Goal: Task Accomplishment & Management: Manage account settings

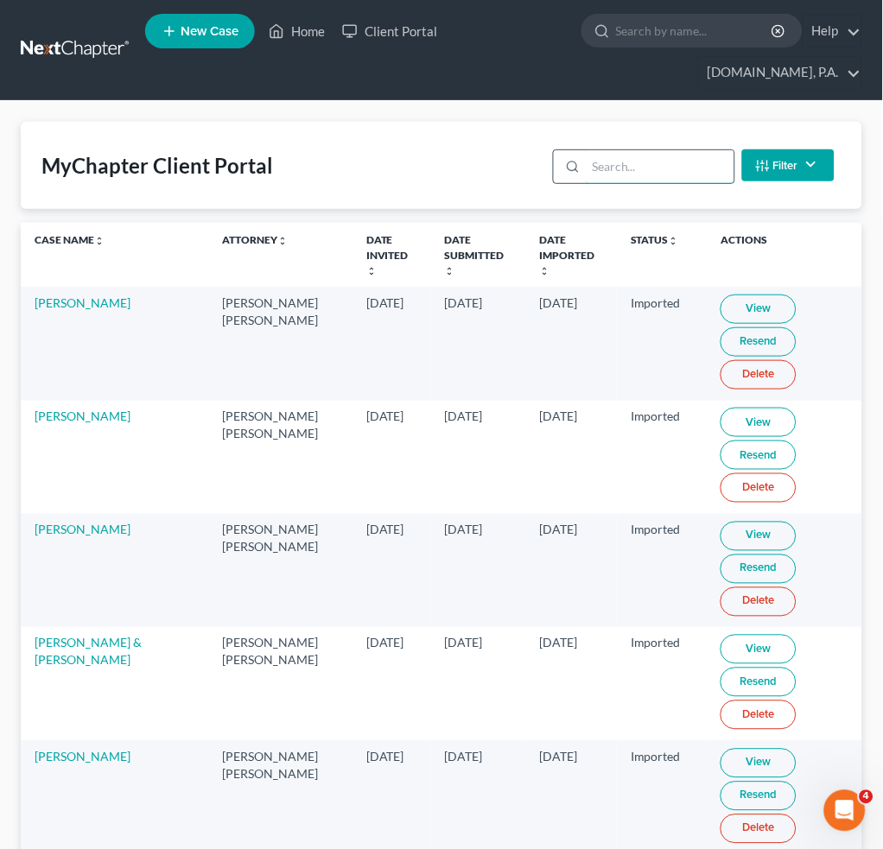
click at [591, 157] on input "search" at bounding box center [659, 166] width 148 height 33
click at [643, 158] on input "search" at bounding box center [659, 166] width 148 height 33
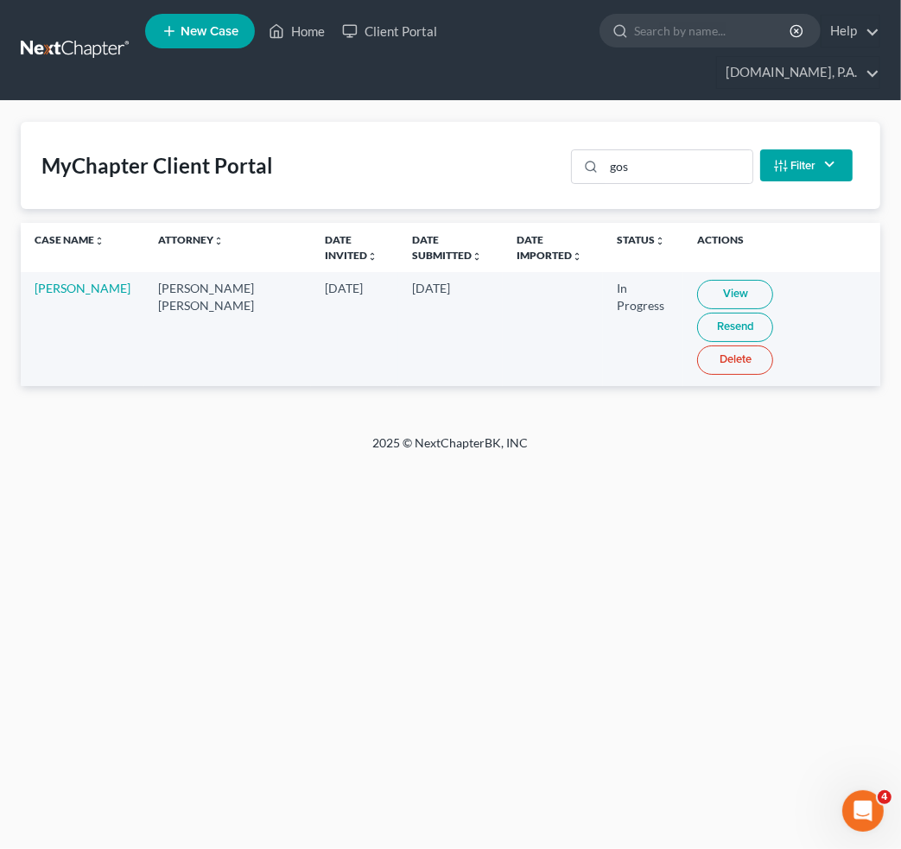
click at [697, 280] on link "View" at bounding box center [735, 294] width 76 height 29
drag, startPoint x: 630, startPoint y: 135, endPoint x: 368, endPoint y: 121, distance: 262.9
click at [539, 136] on div "MyChapter Client Portal gos Filter Status Filter... Invited In Progress Ready T…" at bounding box center [450, 165] width 859 height 87
type input "porra"
click at [708, 280] on link "View" at bounding box center [738, 294] width 76 height 29
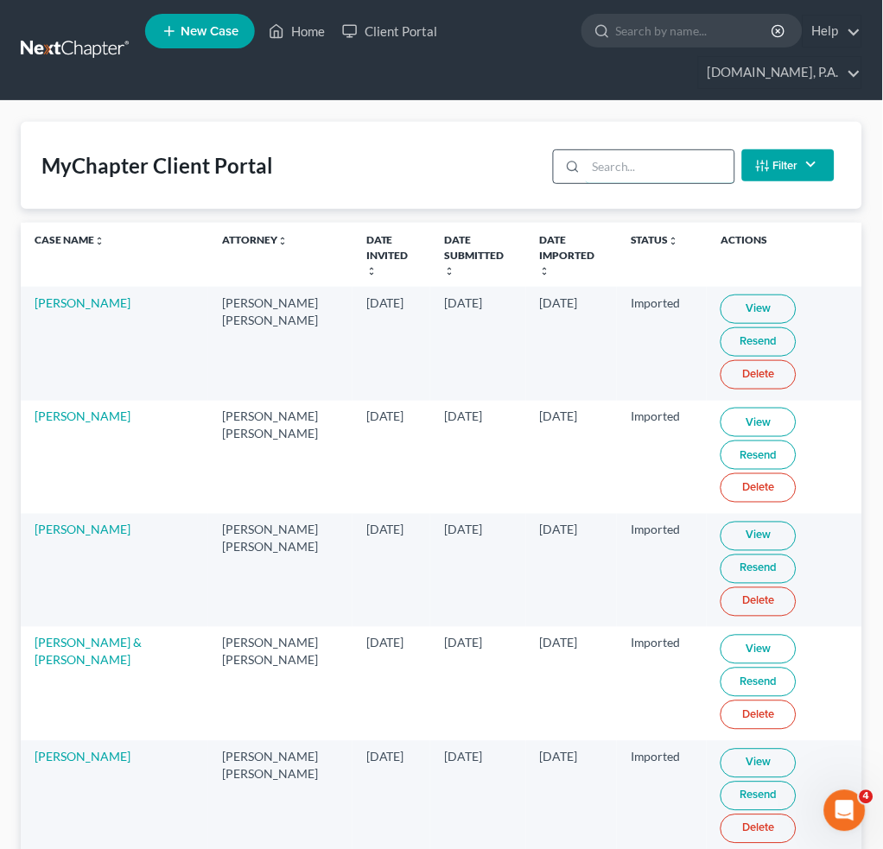
click at [673, 160] on input "search" at bounding box center [659, 166] width 148 height 33
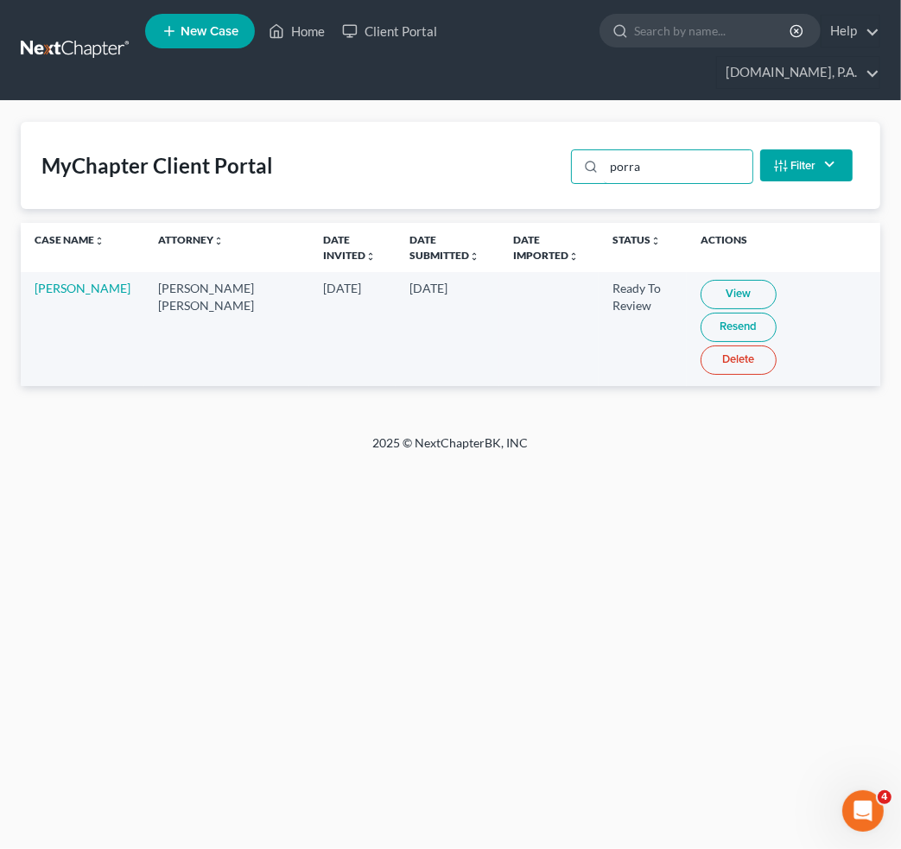
drag, startPoint x: 667, startPoint y: 140, endPoint x: 316, endPoint y: 117, distance: 351.3
click at [385, 122] on div "MyChapter Client Portal porra Filter Status Filter... Invited In Progress Ready…" at bounding box center [450, 165] width 859 height 87
type input "goss"
click at [708, 280] on link "View" at bounding box center [735, 294] width 76 height 29
click at [65, 281] on link "[PERSON_NAME]" at bounding box center [83, 288] width 96 height 15
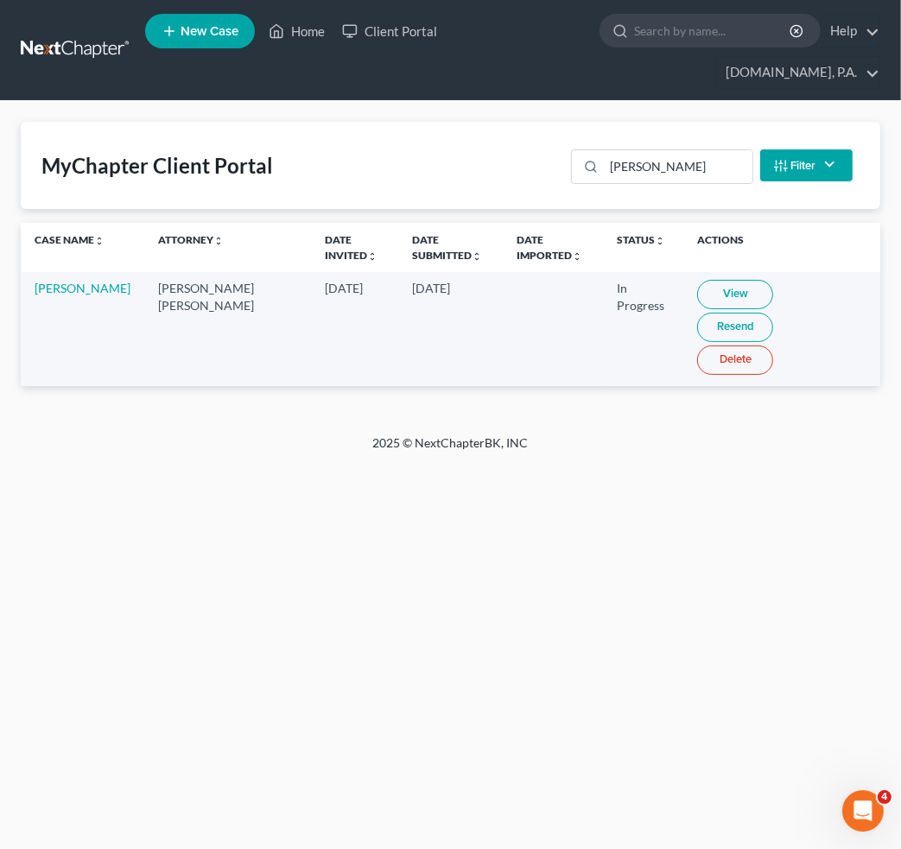
select select "4"
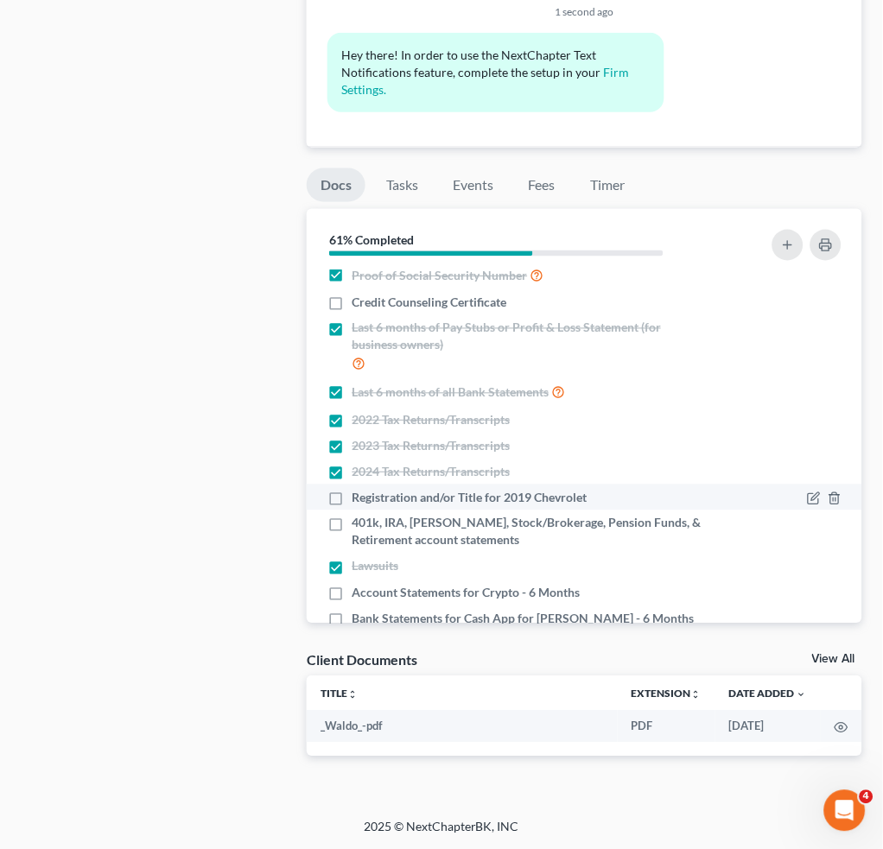
scroll to position [72, 0]
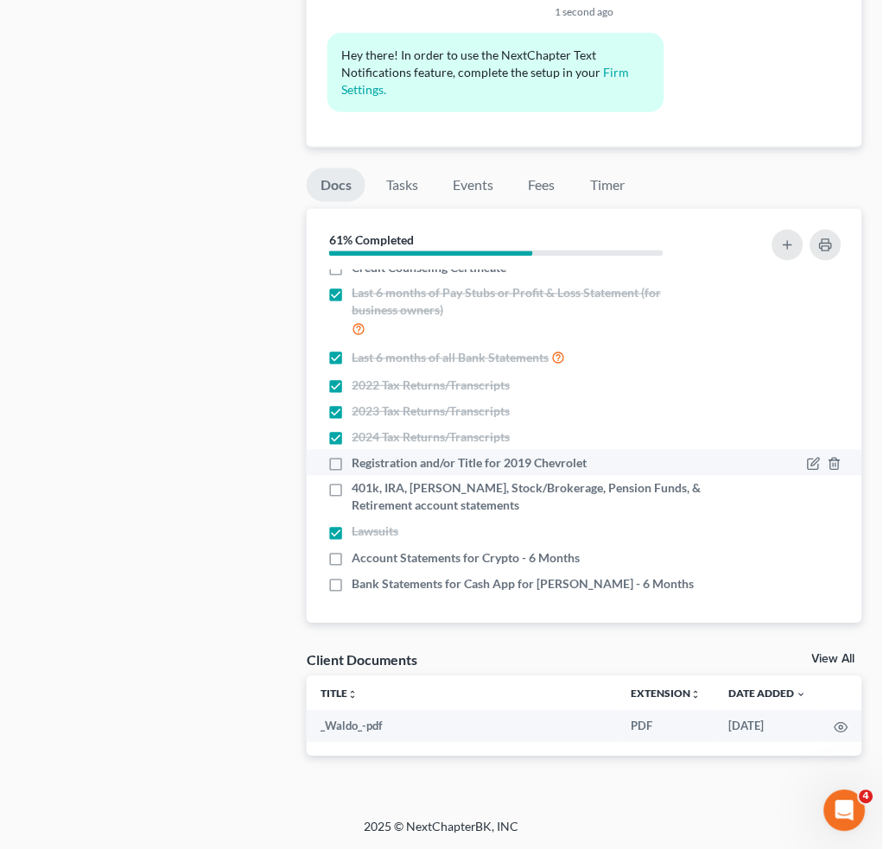
click at [351, 460] on label "Registration and/or Title for 2019 Chevrolet" at bounding box center [468, 462] width 235 height 17
click at [358, 460] on input "Registration and/or Title for 2019 Chevrolet" at bounding box center [363, 459] width 11 height 11
checkbox input "true"
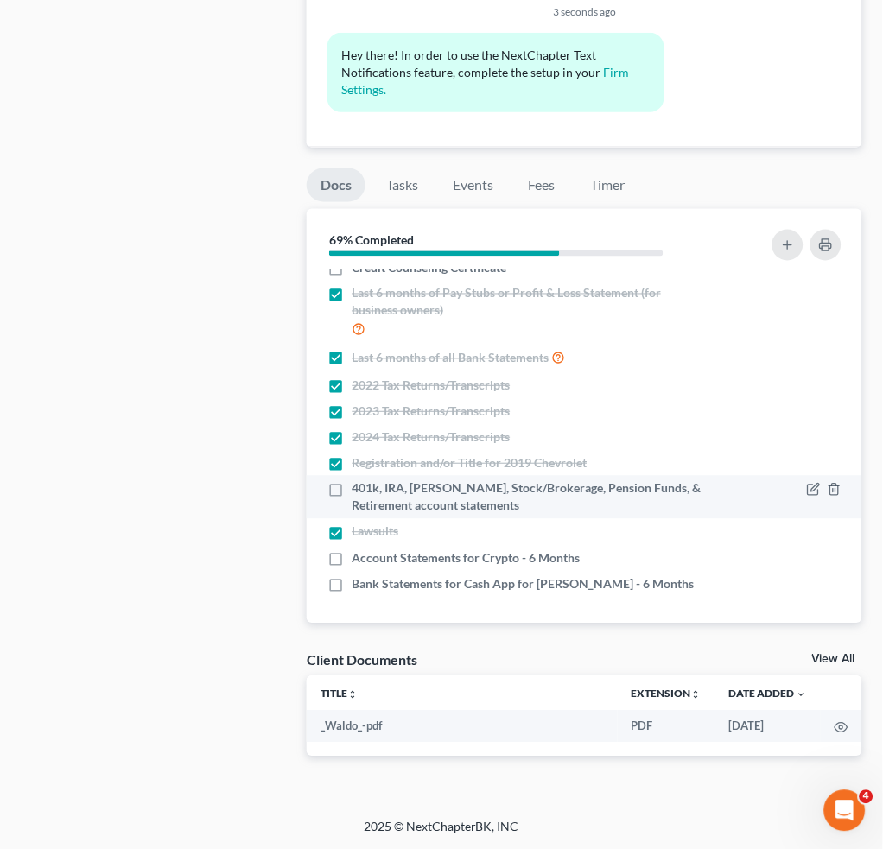
drag, startPoint x: 337, startPoint y: 483, endPoint x: 333, endPoint y: 508, distance: 25.3
click at [351, 484] on label "401k, IRA, ROTH IRA, Stock/Brokerage, Pension Funds, & Retirement account state…" at bounding box center [529, 497] width 357 height 35
click at [358, 484] on input "401k, IRA, [PERSON_NAME], Stock/Brokerage, Pension Funds, & Retirement account …" at bounding box center [363, 485] width 11 height 11
checkbox input "true"
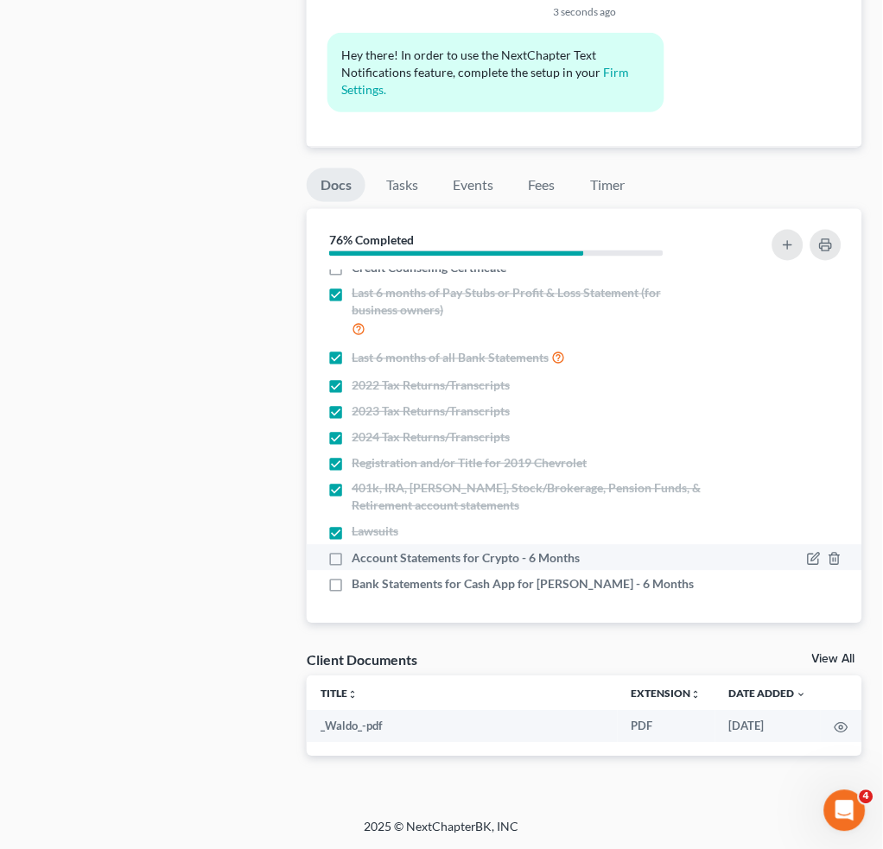
click at [351, 558] on label "Account Statements for Crypto - 6 Months" at bounding box center [465, 557] width 228 height 17
click at [358, 558] on input "Account Statements for Crypto - 6 Months" at bounding box center [363, 554] width 11 height 11
checkbox input "true"
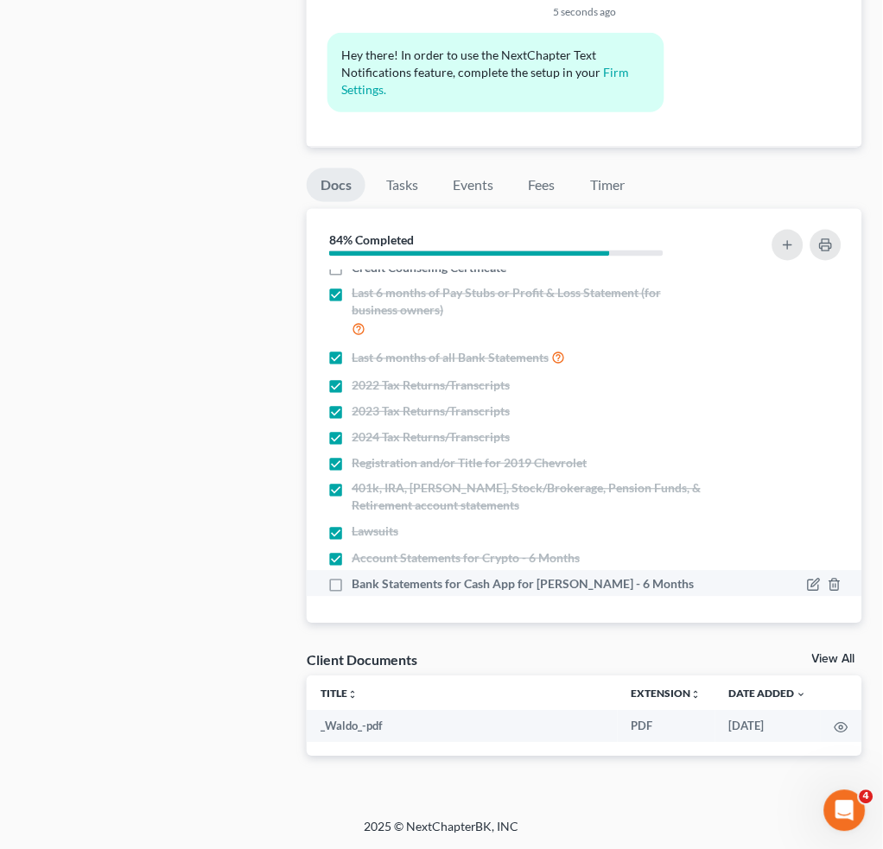
click at [351, 581] on label "Bank Statements for Cash App for Mrs. Gosselin - 6 Months" at bounding box center [522, 583] width 342 height 17
click at [358, 581] on input "Bank Statements for Cash App for Mrs. Gosselin - 6 Months" at bounding box center [363, 580] width 11 height 11
checkbox input "true"
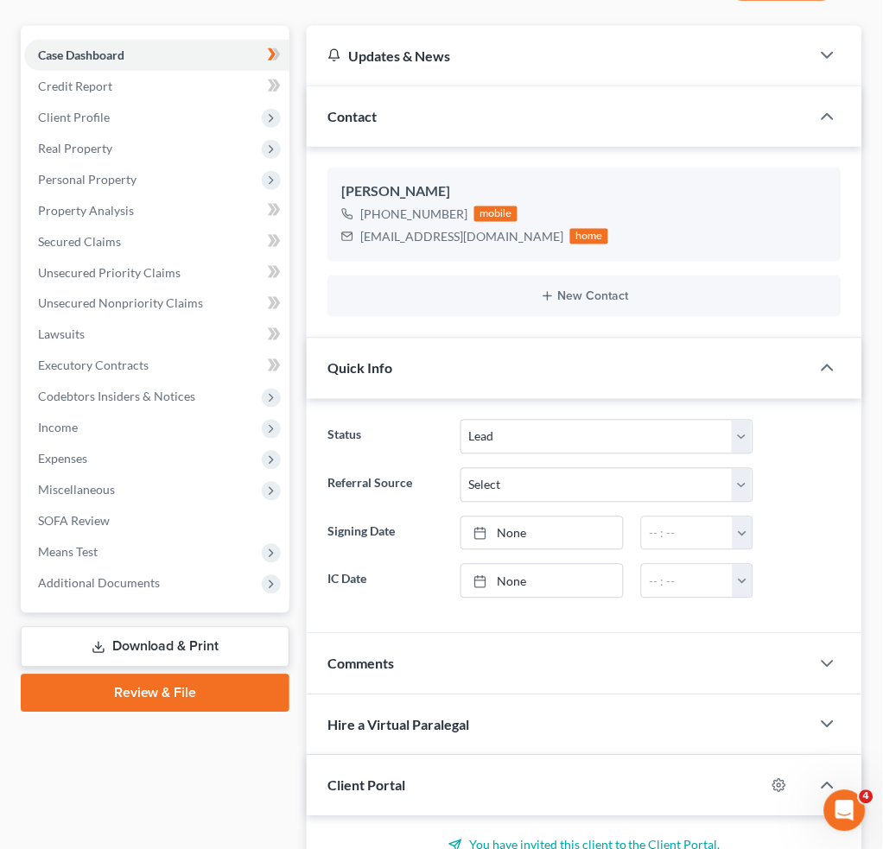
scroll to position [0, 0]
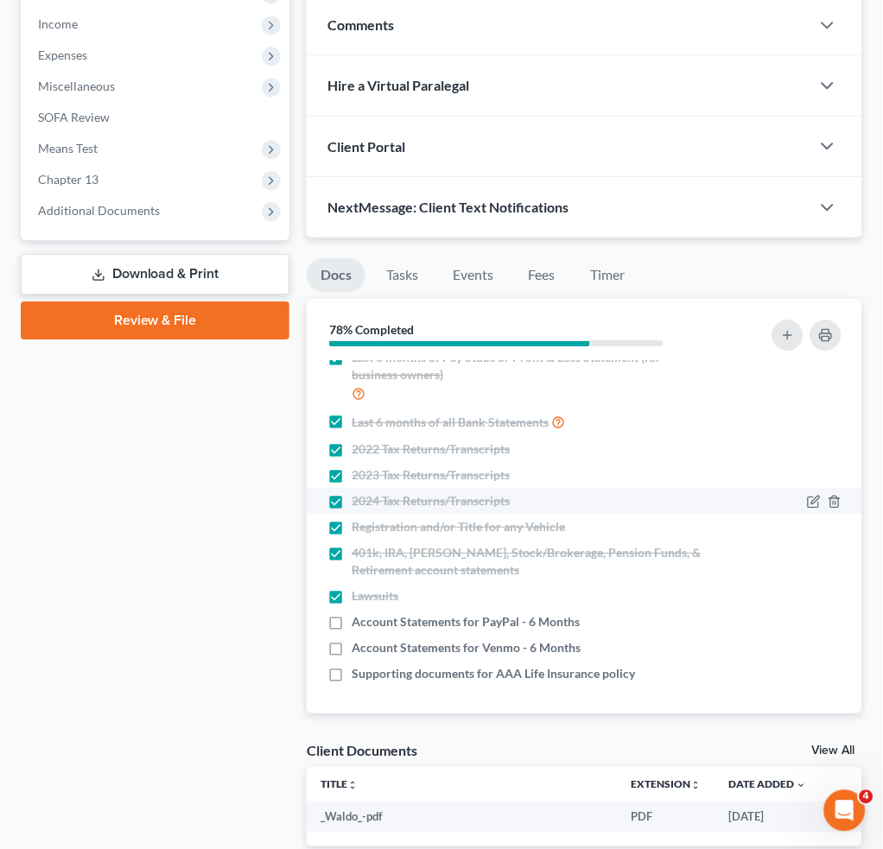
scroll to position [665, 0]
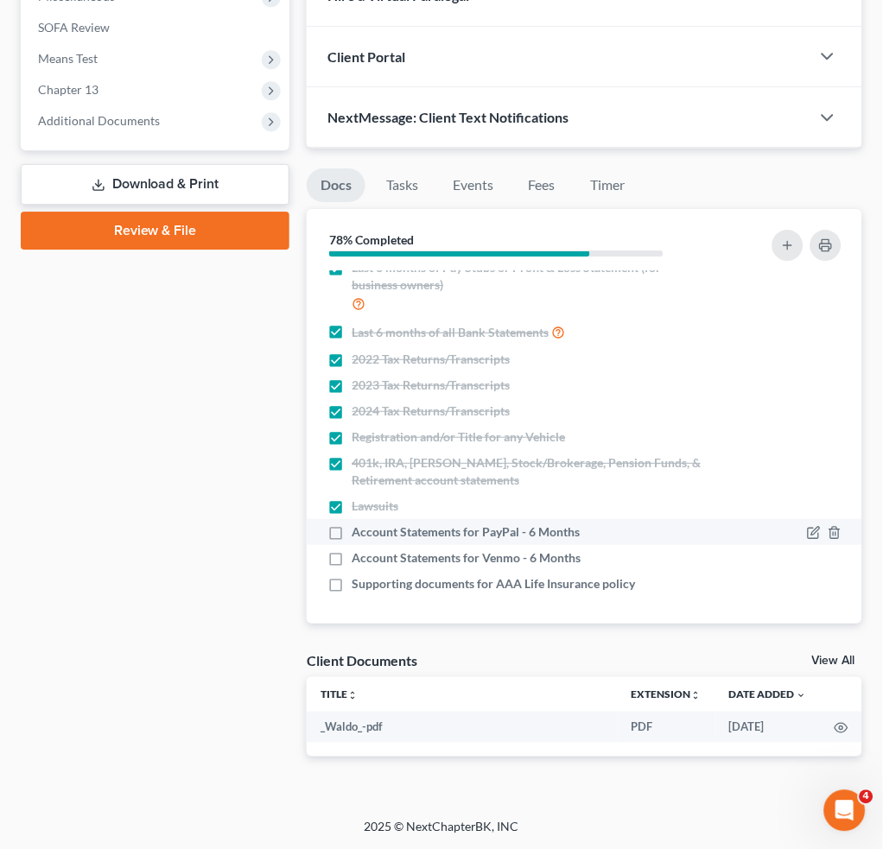
click at [351, 528] on label "Account Statements for PayPal - 6 Months" at bounding box center [465, 531] width 228 height 17
click at [358, 528] on input "Account Statements for PayPal - 6 Months" at bounding box center [363, 528] width 11 height 11
checkbox input "true"
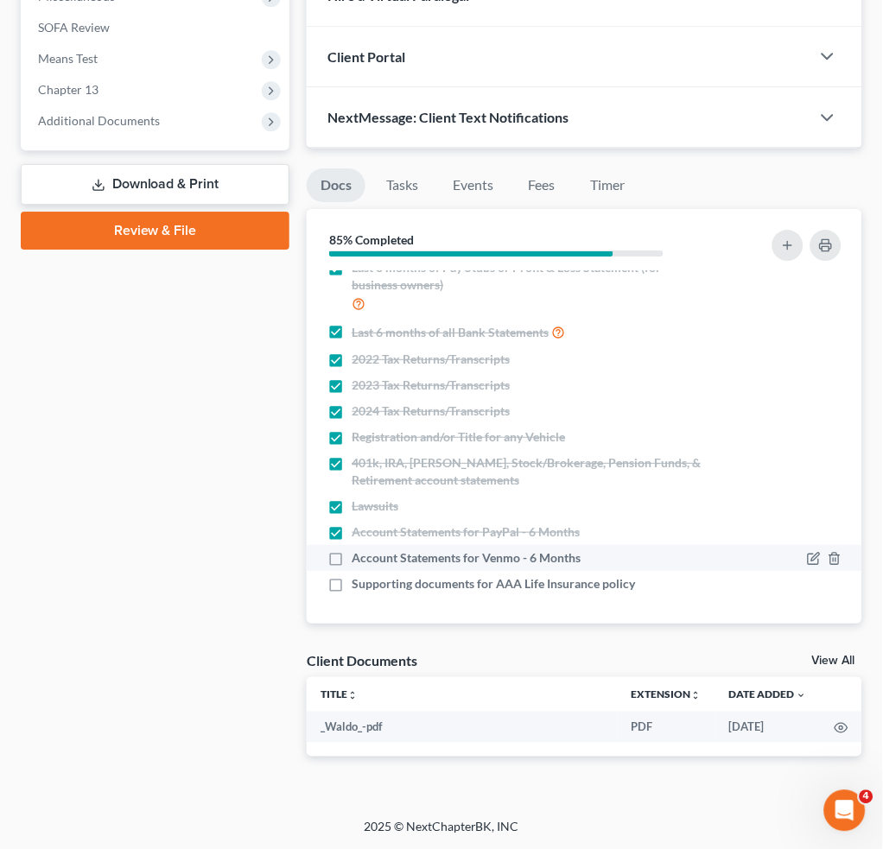
click at [351, 559] on label "Account Statements for Venmo - 6 Months" at bounding box center [465, 557] width 229 height 17
click at [358, 559] on input "Account Statements for Venmo - 6 Months" at bounding box center [363, 554] width 11 height 11
checkbox input "true"
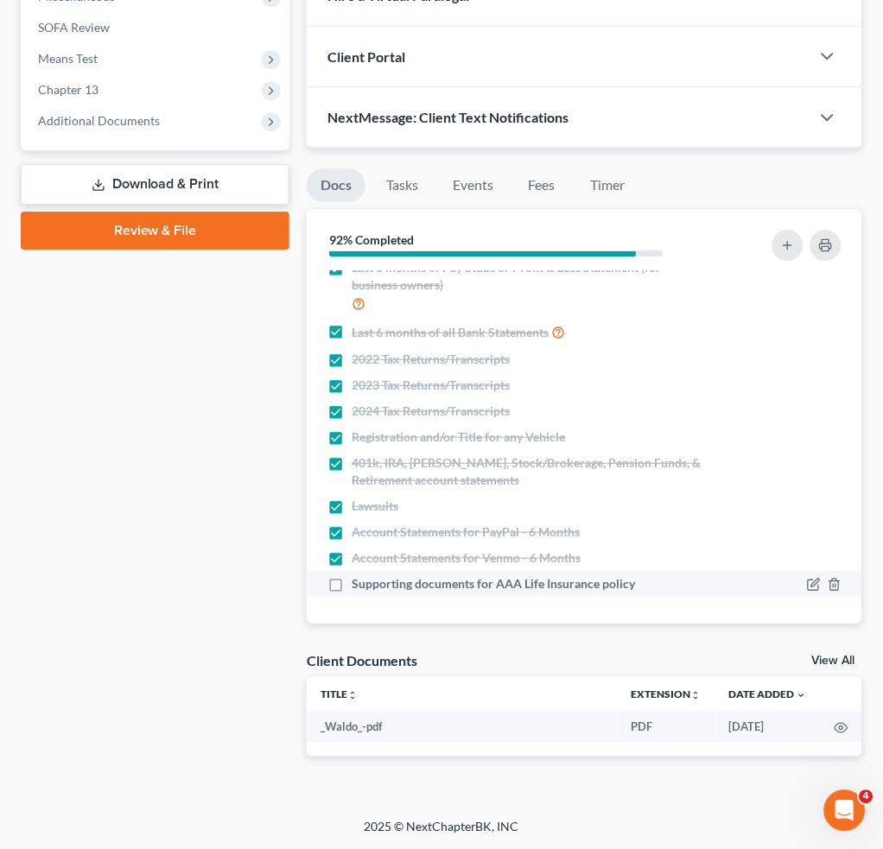
drag, startPoint x: 330, startPoint y: 583, endPoint x: 406, endPoint y: 566, distance: 77.7
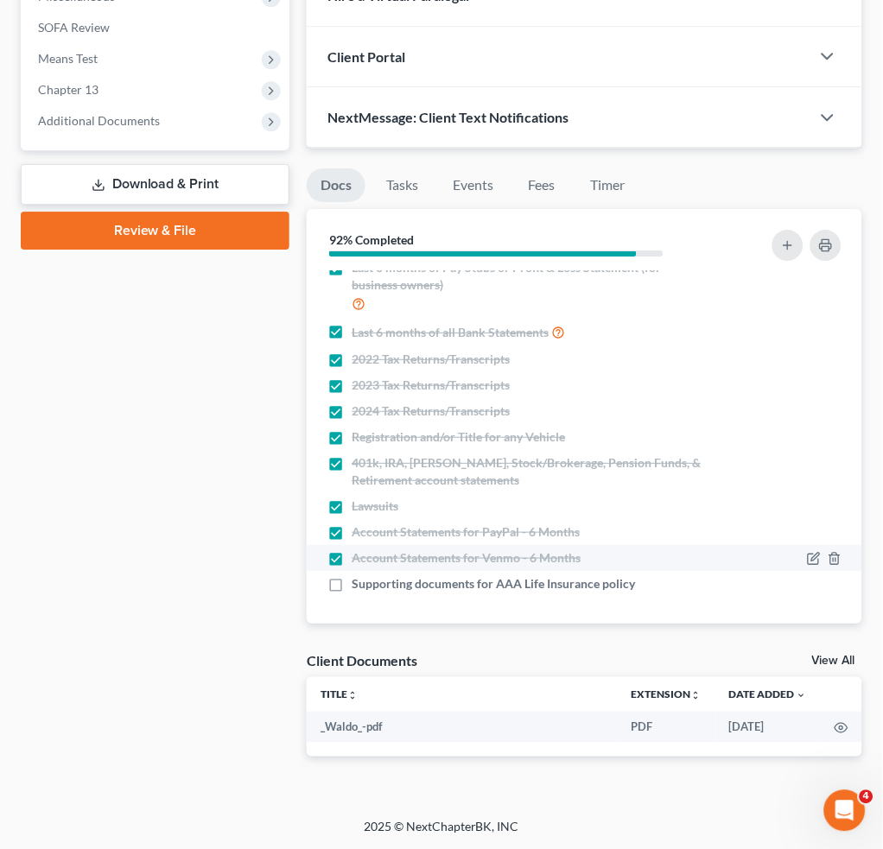
click at [351, 584] on label "Supporting documents for AAA Life Insurance policy" at bounding box center [492, 583] width 283 height 17
click at [358, 584] on input "Supporting documents for AAA Life Insurance policy" at bounding box center [363, 580] width 11 height 11
checkbox input "true"
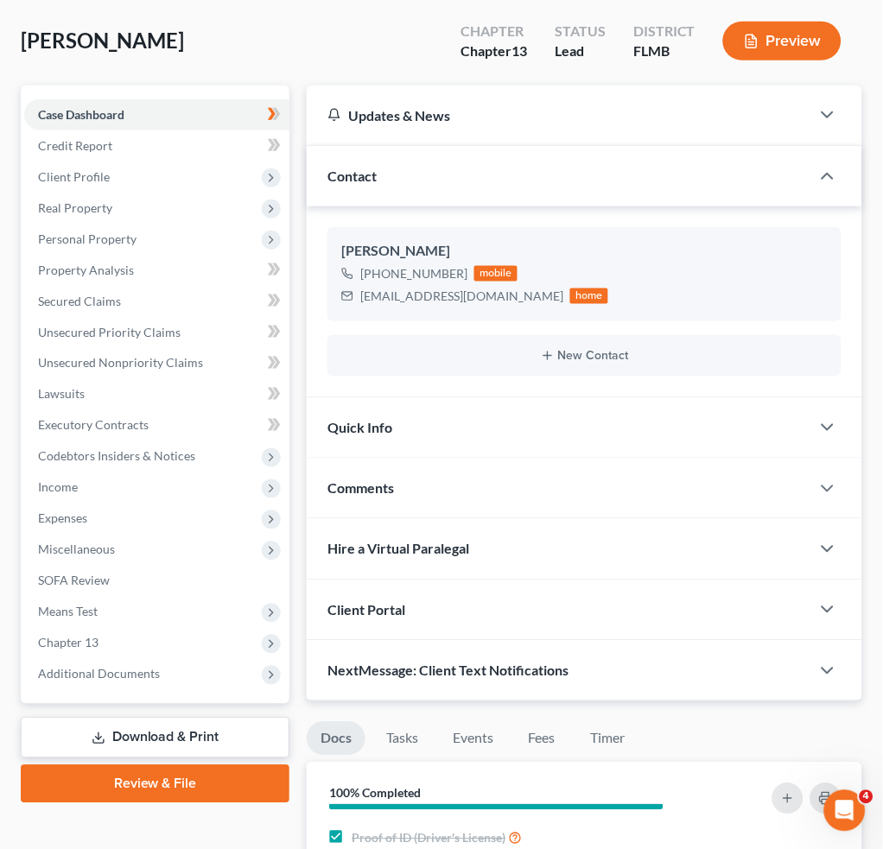
scroll to position [0, 0]
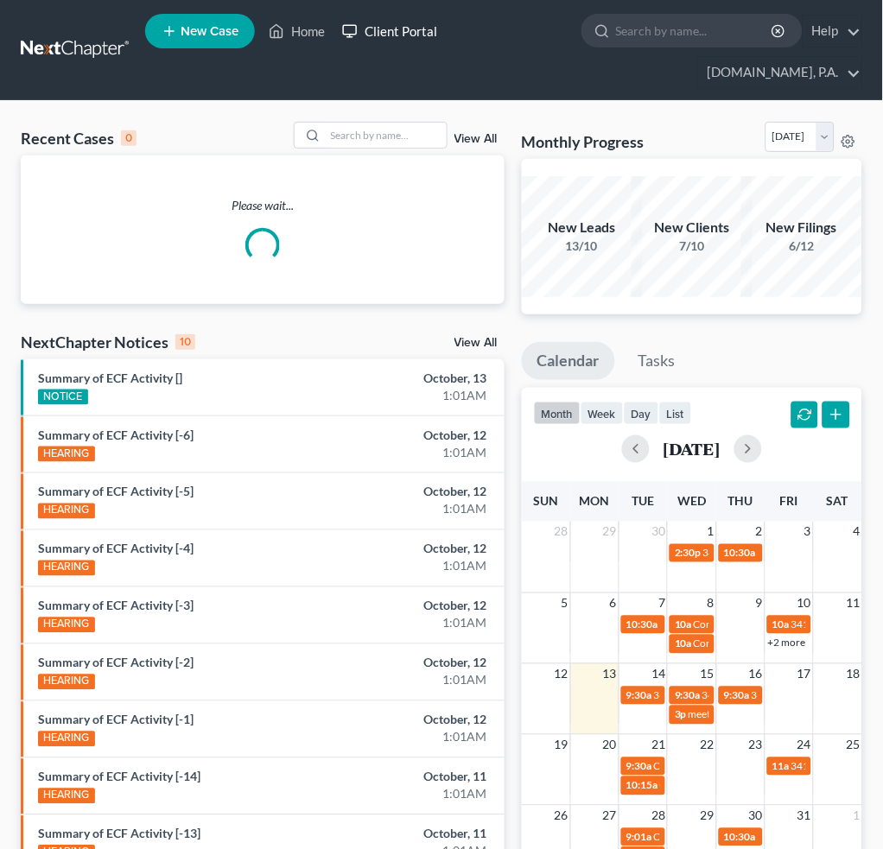
click at [402, 31] on link "Client Portal" at bounding box center [389, 31] width 112 height 31
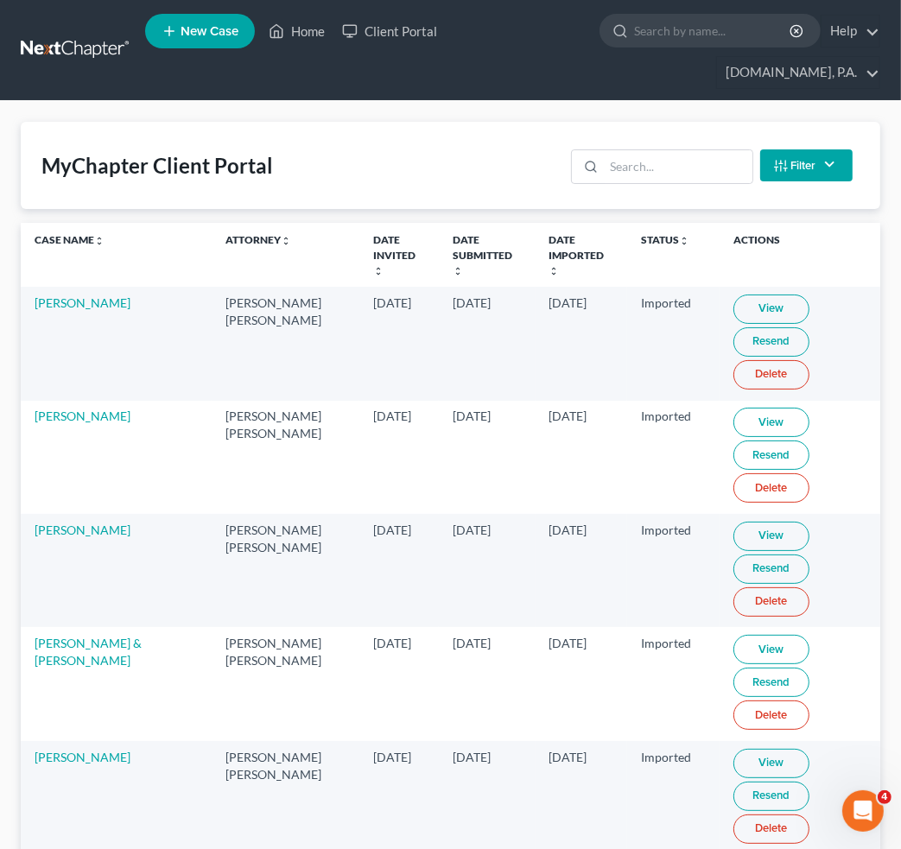
click at [604, 136] on div "MyChapter Client Portal Filter Status Filter... Invited In Progress Ready To Re…" at bounding box center [450, 165] width 859 height 87
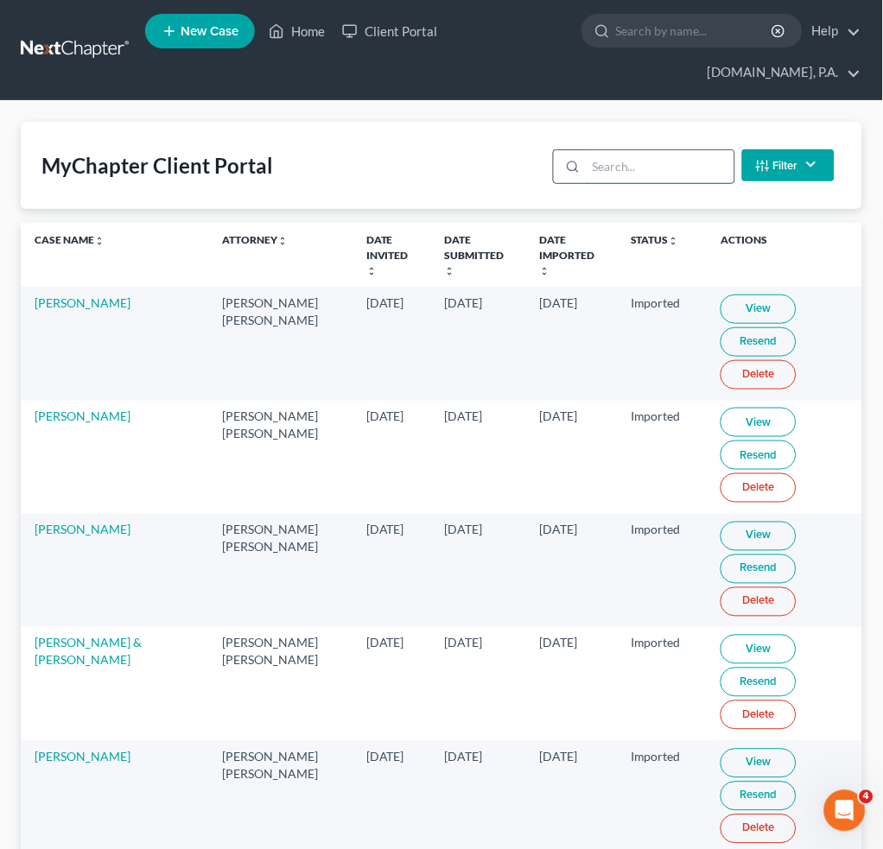
click at [629, 163] on input "search" at bounding box center [659, 166] width 148 height 33
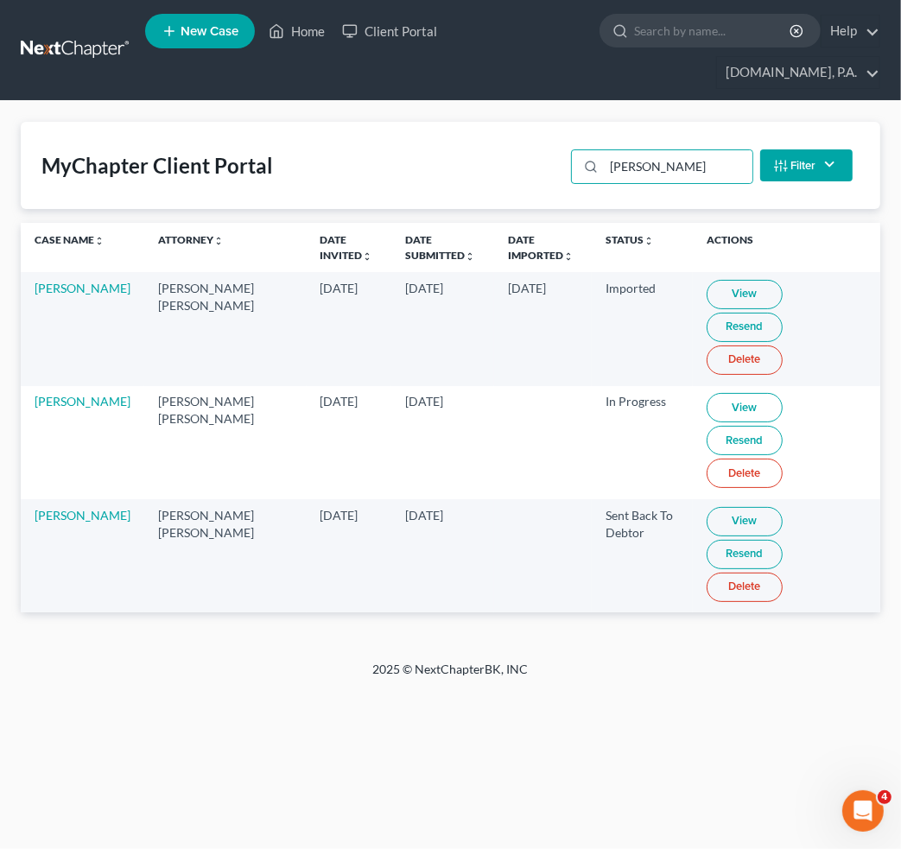
click at [706, 507] on link "View" at bounding box center [744, 521] width 76 height 29
click at [522, 503] on div "MyChapter Client Portal butler Filter Status Filter... Invited In Progress Read…" at bounding box center [450, 381] width 901 height 560
click at [706, 507] on link "View" at bounding box center [744, 521] width 76 height 29
click at [581, 601] on div "Home New Case Client Portal Fresh-Start.Law, P.A. jay@fresh-start.law My Accoun…" at bounding box center [450, 424] width 901 height 849
drag, startPoint x: 545, startPoint y: 419, endPoint x: 599, endPoint y: 442, distance: 59.2
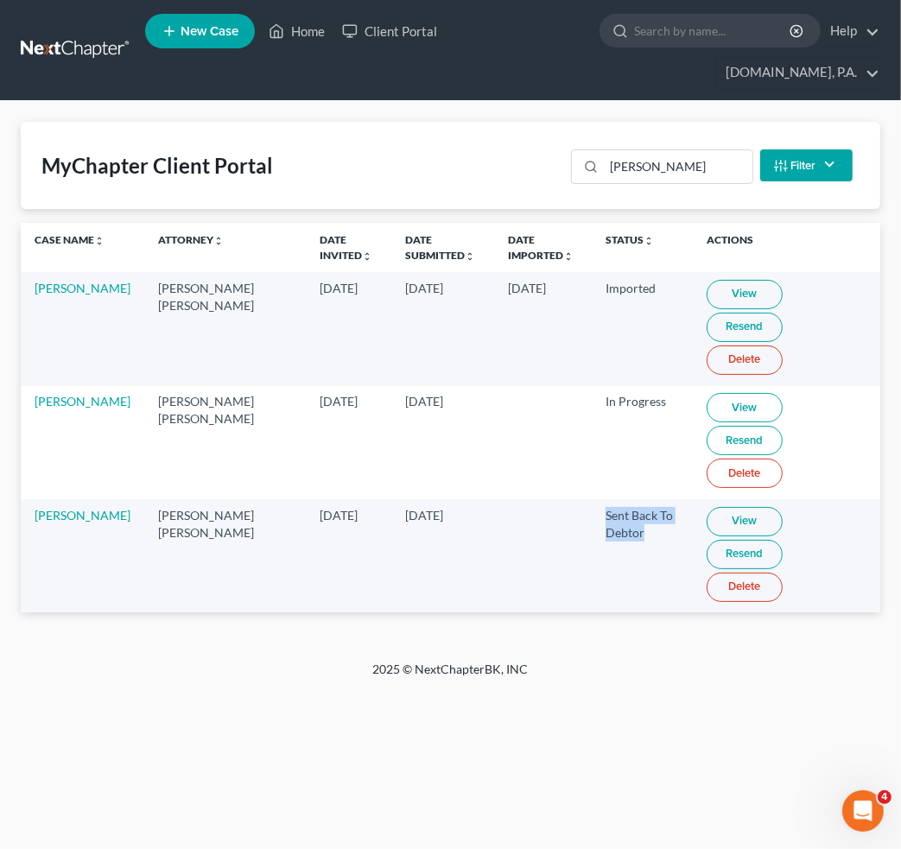
click at [599, 499] on td "Sent Back To Debtor" at bounding box center [642, 555] width 101 height 113
drag, startPoint x: 643, startPoint y: 133, endPoint x: 512, endPoint y: 128, distance: 131.4
click at [512, 128] on div "MyChapter Client Portal butler Filter Status Filter... Invited In Progress Read…" at bounding box center [450, 165] width 859 height 87
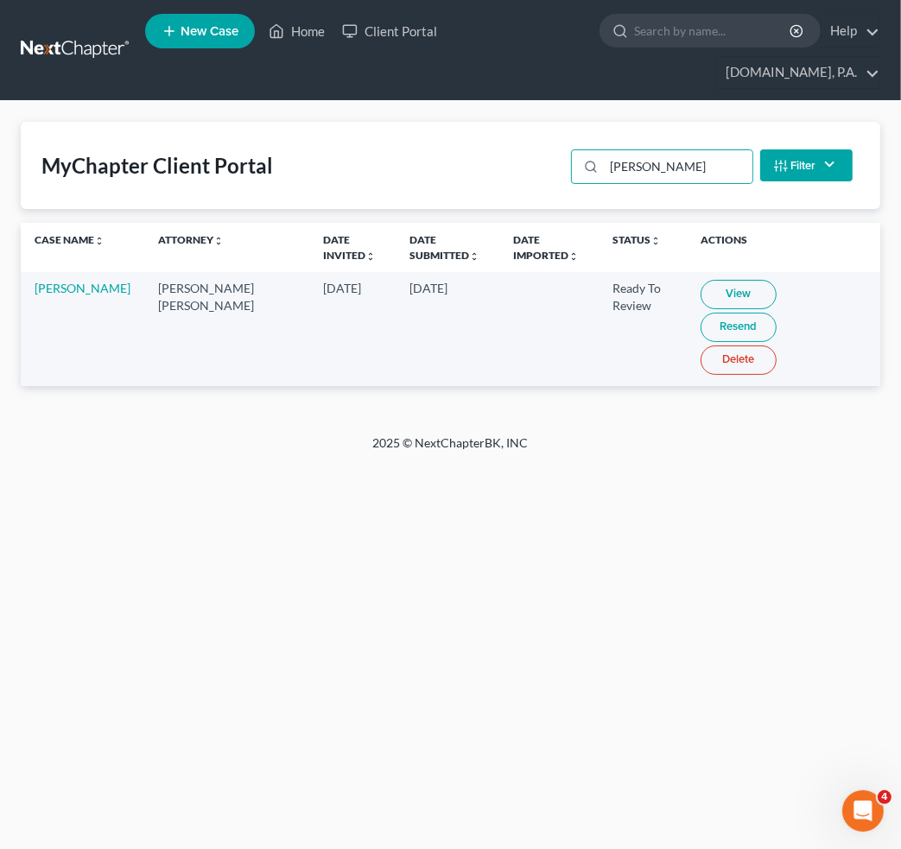
click at [700, 280] on link "View" at bounding box center [738, 294] width 76 height 29
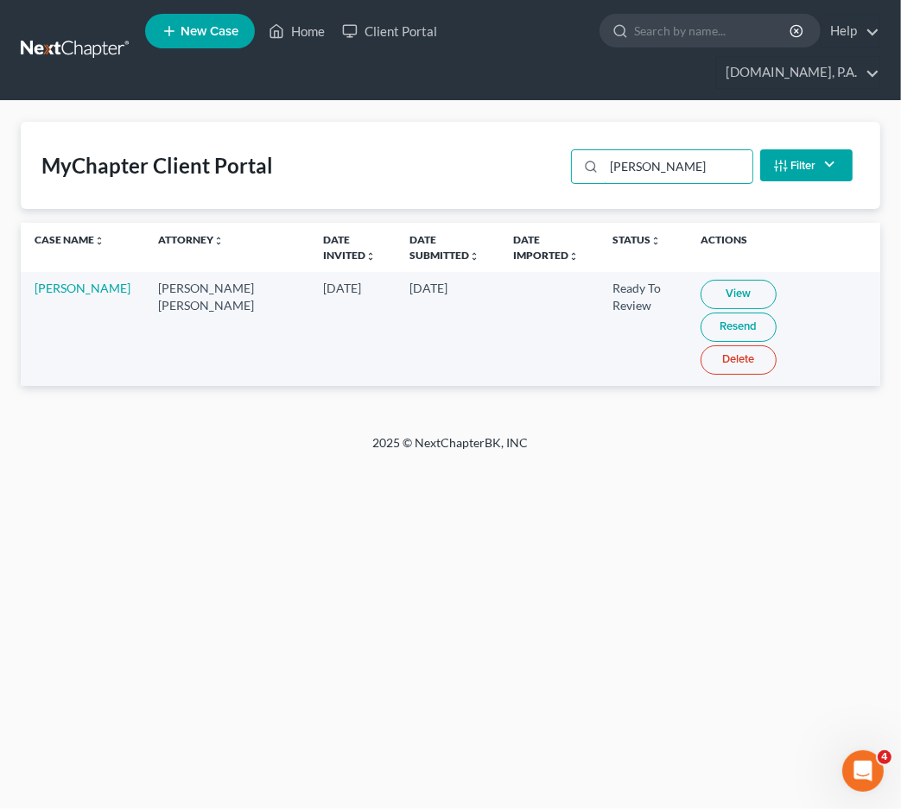
drag, startPoint x: 657, startPoint y: 136, endPoint x: 362, endPoint y: 174, distance: 297.9
click at [328, 129] on div "MyChapter Client Portal wheeler Filter Status Filter... Invited In Progress Rea…" at bounding box center [450, 165] width 859 height 87
type input "burry"
click at [709, 280] on link "View" at bounding box center [738, 294] width 76 height 29
click at [706, 280] on link "View" at bounding box center [738, 294] width 76 height 29
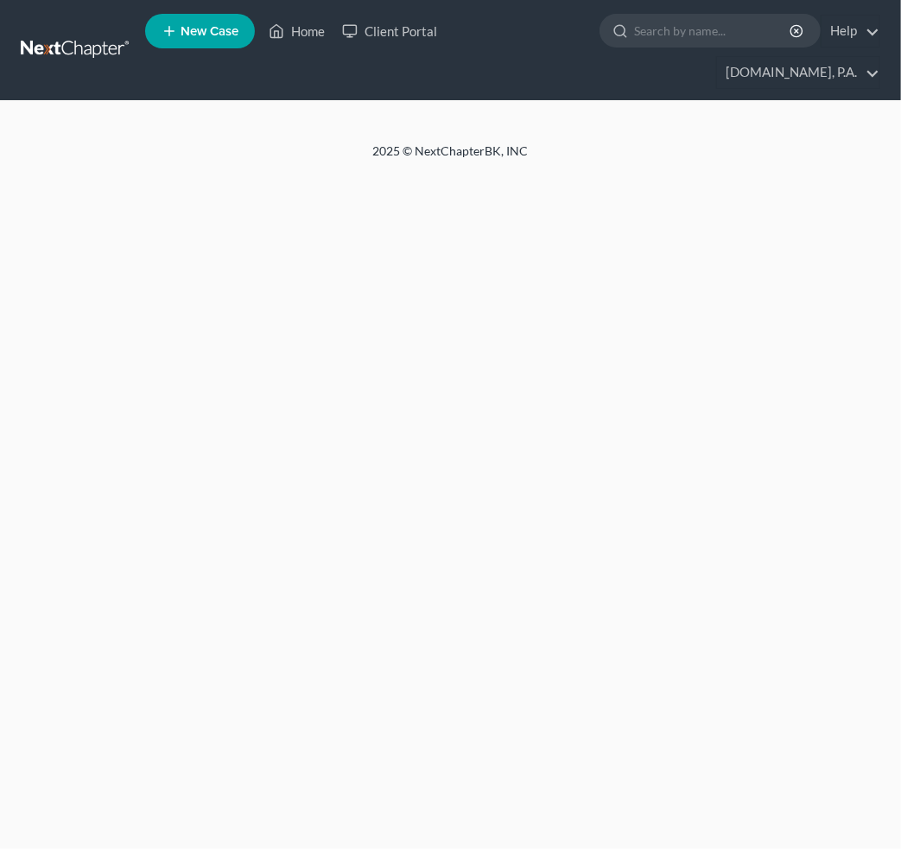
select select "4"
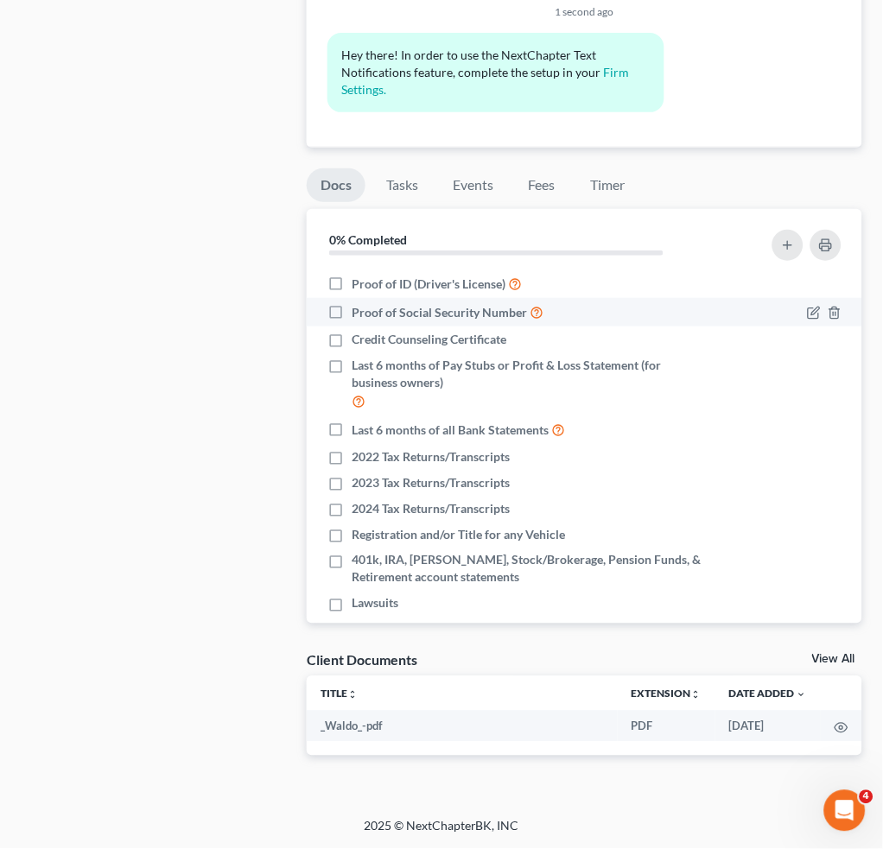
drag, startPoint x: 336, startPoint y: 279, endPoint x: 340, endPoint y: 302, distance: 23.7
click at [351, 278] on label "Proof of ID (Driver's License)" at bounding box center [436, 284] width 170 height 20
click at [358, 278] on input "Proof of ID (Driver's License)" at bounding box center [363, 279] width 11 height 11
checkbox input "true"
click at [351, 309] on label "Proof of Social Security Number" at bounding box center [447, 312] width 192 height 20
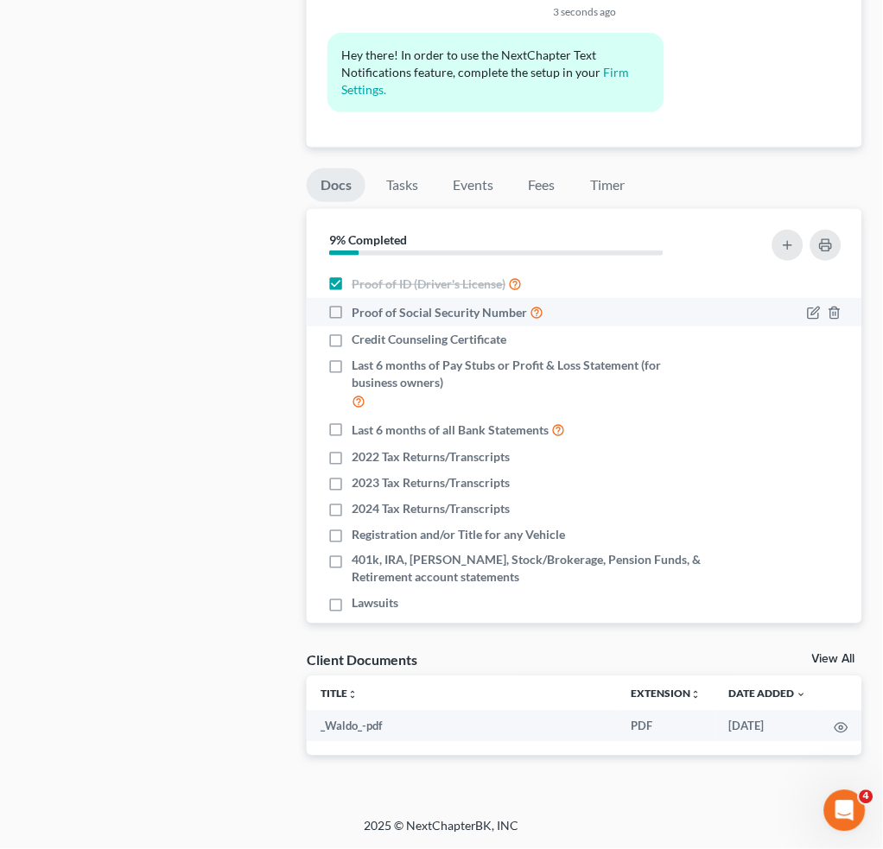
click at [358, 309] on input "Proof of Social Security Number" at bounding box center [363, 307] width 11 height 11
checkbox input "true"
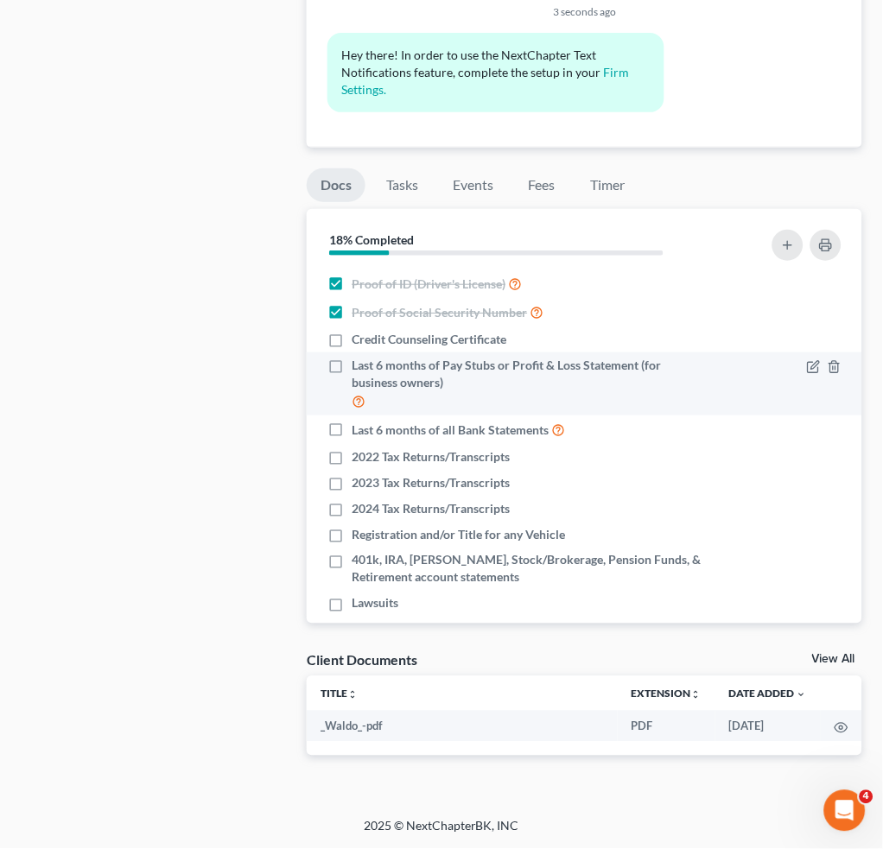
click at [351, 368] on label "Last 6 months of Pay Stubs or Profit & Loss Statement (for business owners)" at bounding box center [529, 384] width 357 height 54
click at [358, 368] on input "Last 6 months of Pay Stubs or Profit & Loss Statement (for business owners)" at bounding box center [363, 362] width 11 height 11
drag, startPoint x: 332, startPoint y: 364, endPoint x: 343, endPoint y: 370, distance: 12.4
click at [351, 365] on label "Last 6 months of Pay Stubs or Profit & Loss Statement (for business owners)" at bounding box center [529, 384] width 357 height 54
click at [358, 365] on input "Last 6 months of Pay Stubs or Profit & Loss Statement (for business owners)" at bounding box center [363, 362] width 11 height 11
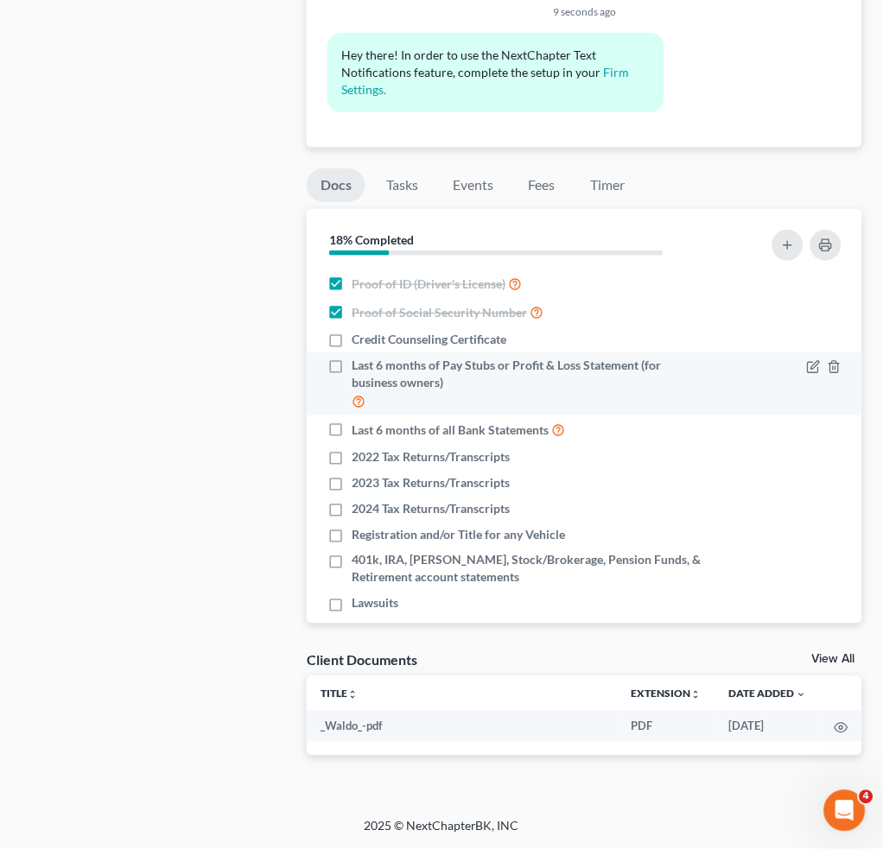
drag, startPoint x: 342, startPoint y: 368, endPoint x: 356, endPoint y: 392, distance: 27.8
click at [351, 367] on label "Last 6 months of Pay Stubs or Profit & Loss Statement (for business owners)" at bounding box center [529, 384] width 357 height 54
click at [358, 367] on input "Last 6 months of Pay Stubs or Profit & Loss Statement (for business owners)" at bounding box center [363, 362] width 11 height 11
checkbox input "true"
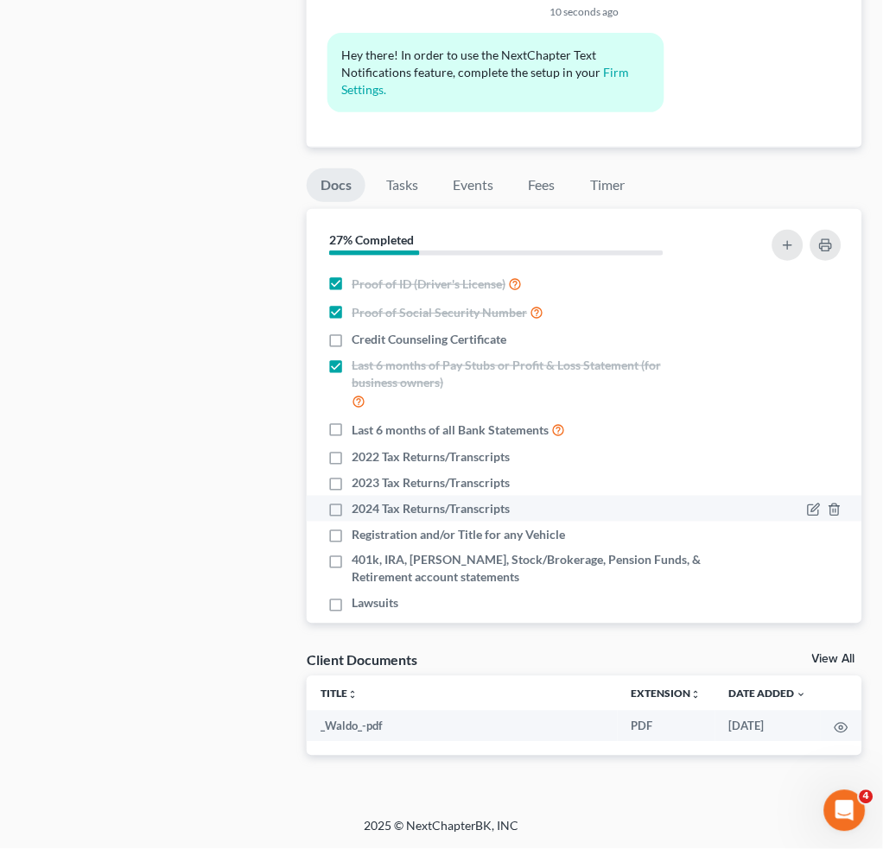
drag, startPoint x: 332, startPoint y: 509, endPoint x: 329, endPoint y: 526, distance: 16.8
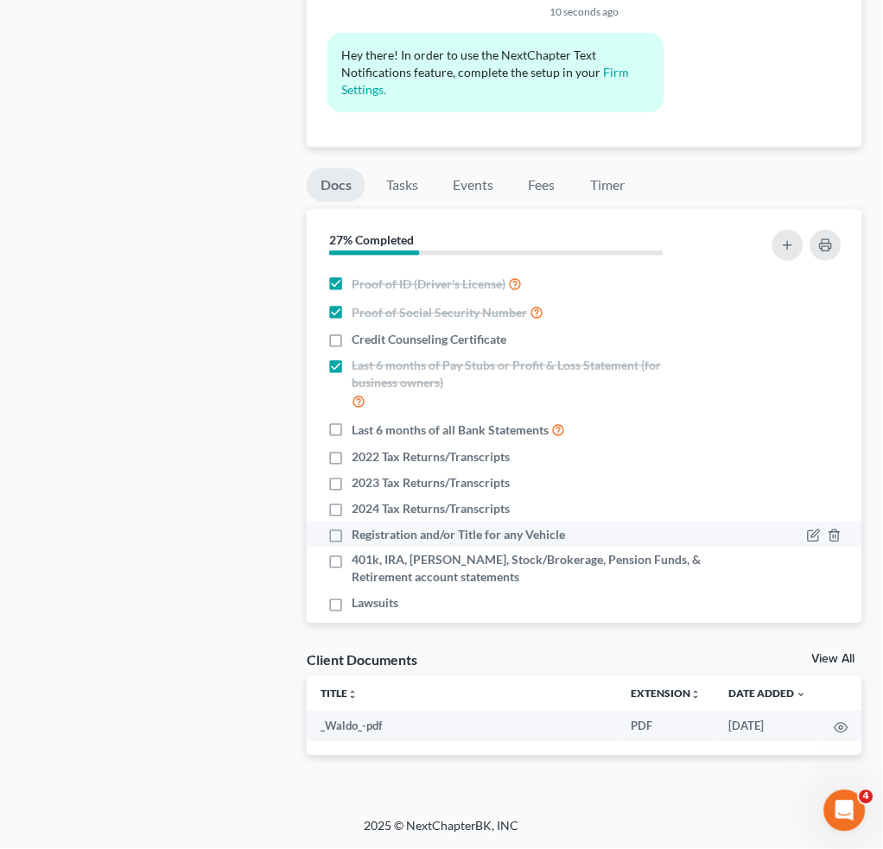
click at [351, 511] on label "2024 Tax Returns/Transcripts" at bounding box center [430, 508] width 158 height 17
click at [358, 511] on input "2024 Tax Returns/Transcripts" at bounding box center [363, 505] width 11 height 11
checkbox input "true"
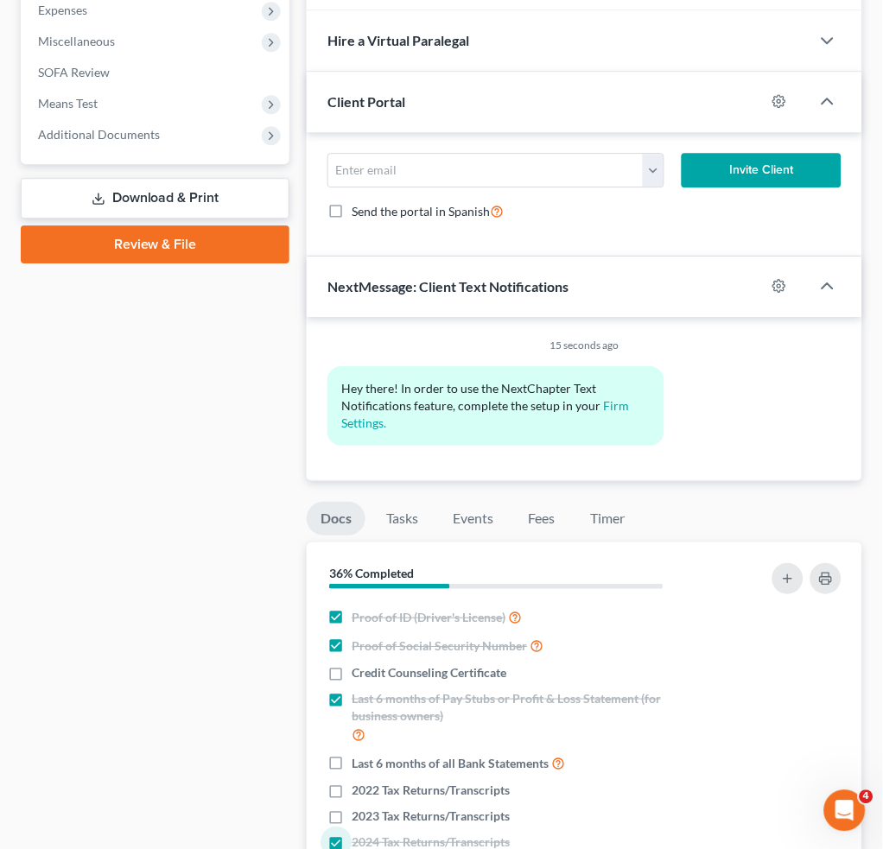
scroll to position [608, 0]
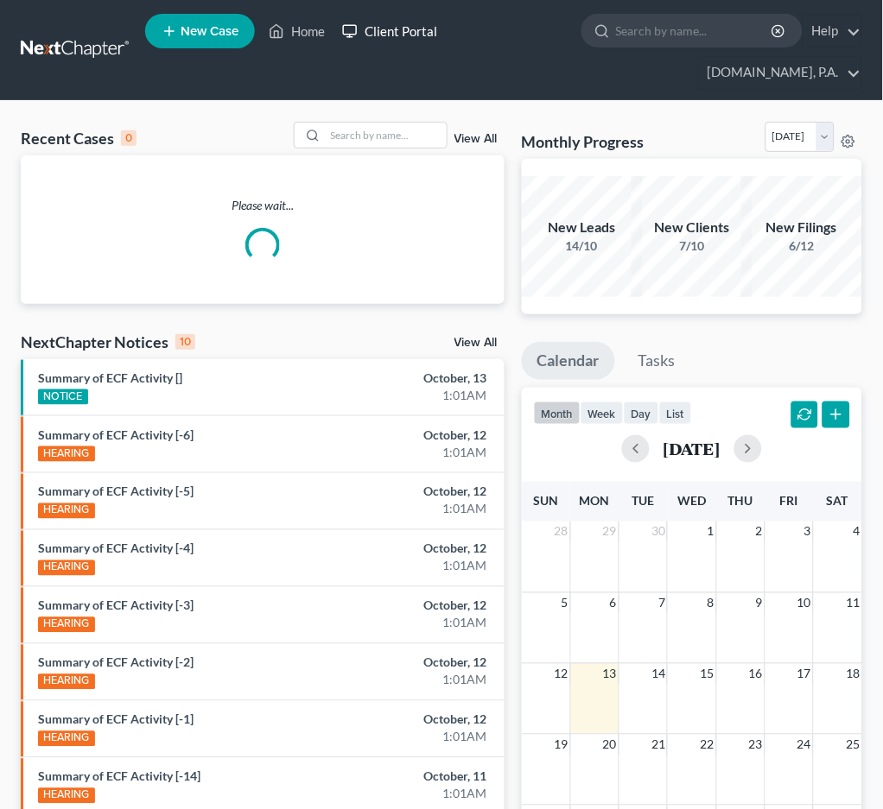
click at [395, 22] on link "Client Portal" at bounding box center [389, 31] width 112 height 31
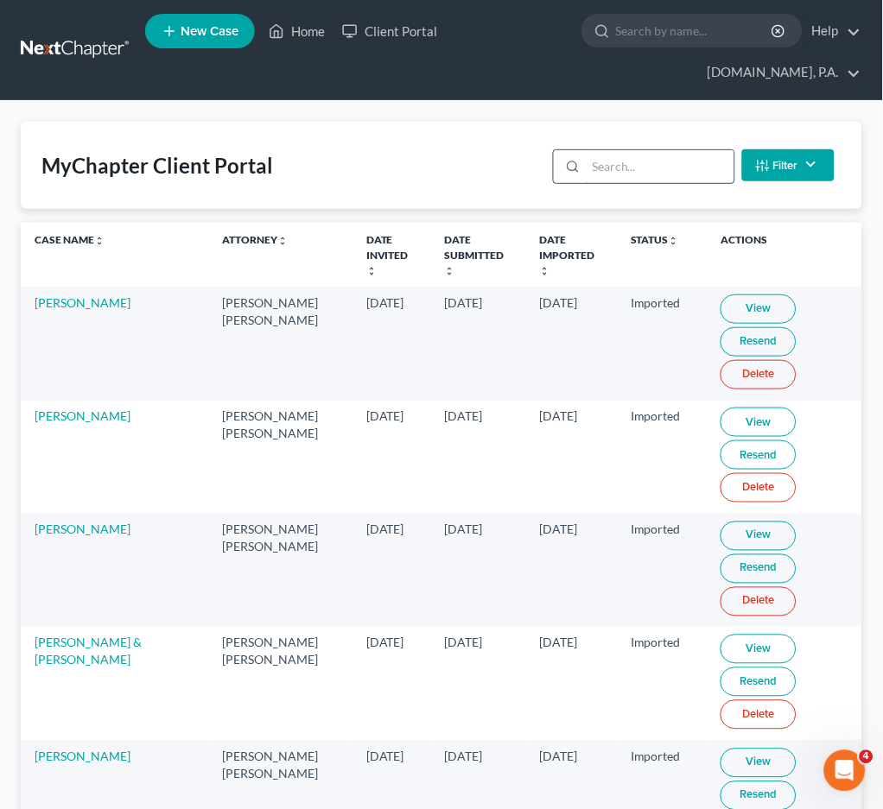
click at [612, 171] on input "search" at bounding box center [659, 166] width 148 height 33
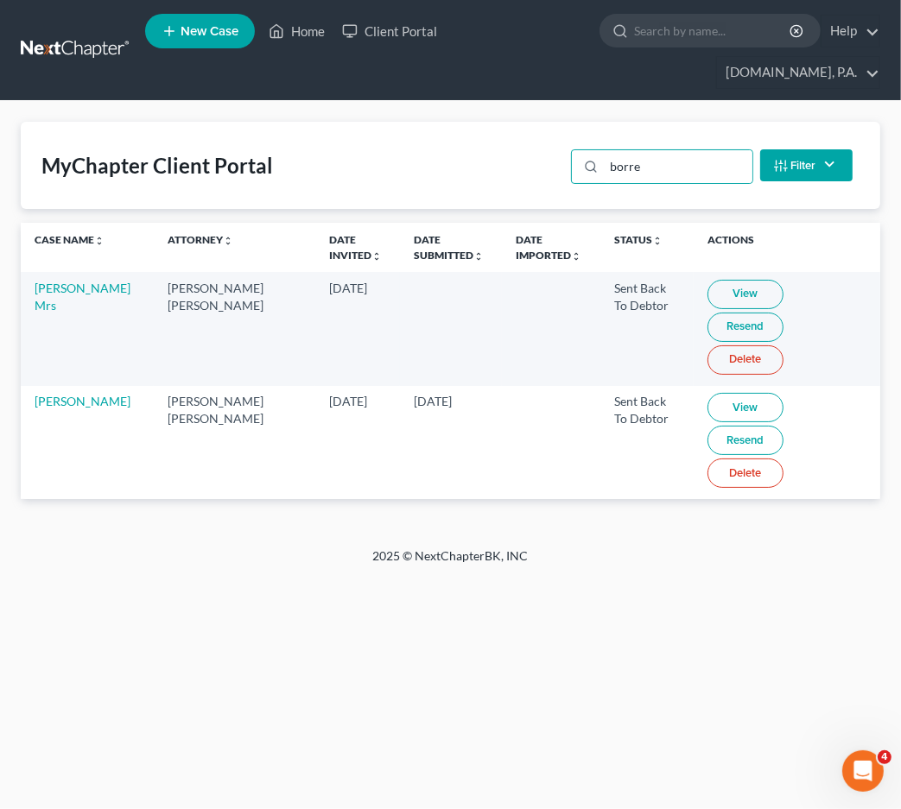
click at [707, 280] on link "View" at bounding box center [745, 294] width 76 height 29
drag, startPoint x: 670, startPoint y: 129, endPoint x: 472, endPoint y: 133, distance: 197.8
click at [451, 129] on div "MyChapter Client Portal borre Filter Status Filter... Invited In Progress Ready…" at bounding box center [450, 165] width 859 height 87
click at [700, 150] on input "borre" at bounding box center [678, 166] width 148 height 33
drag, startPoint x: 709, startPoint y: 130, endPoint x: 419, endPoint y: 136, distance: 290.2
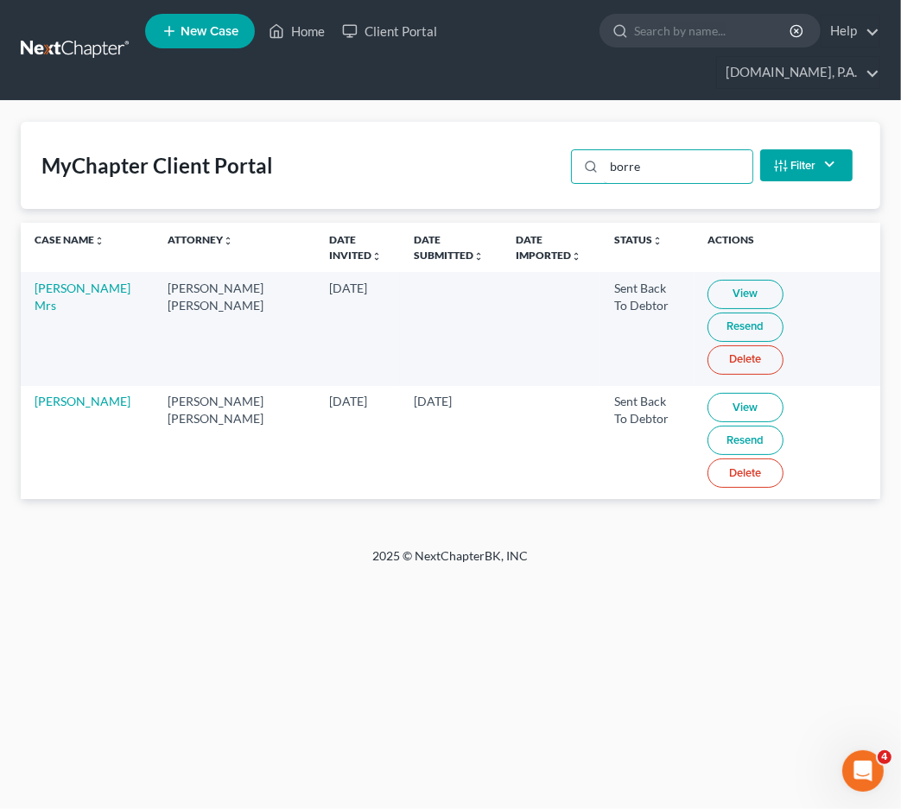
click at [419, 136] on div "MyChapter Client Portal borre Filter Status Filter... Invited In Progress Ready…" at bounding box center [450, 165] width 859 height 87
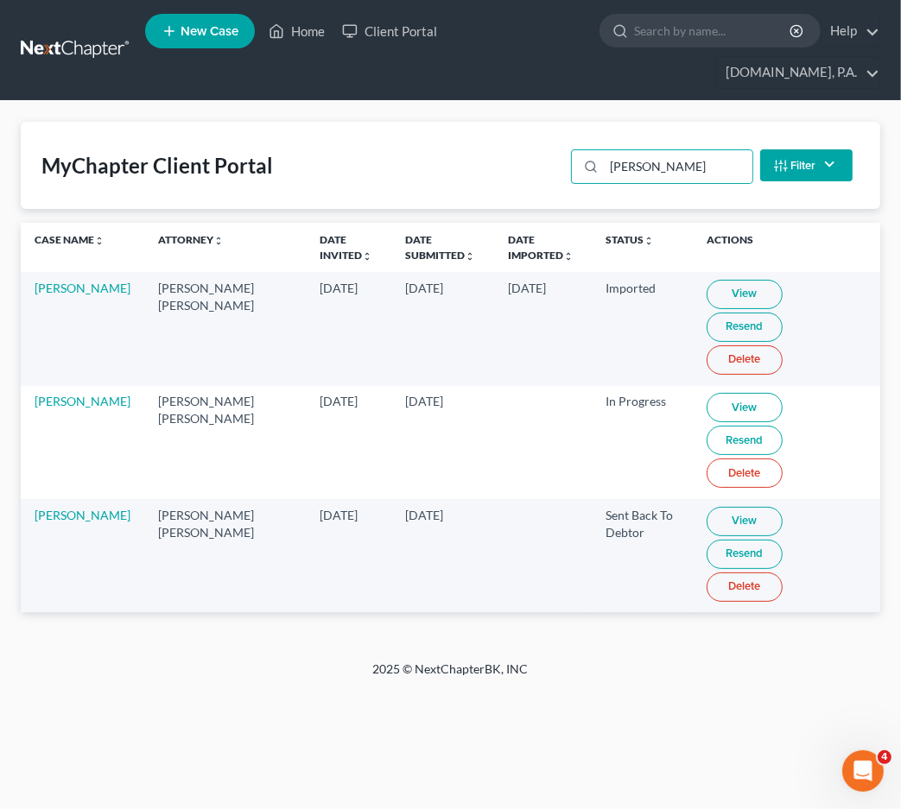
click at [706, 393] on link "View" at bounding box center [744, 407] width 76 height 29
drag, startPoint x: 674, startPoint y: 129, endPoint x: 497, endPoint y: 117, distance: 176.5
click at [628, 150] on input "[PERSON_NAME]" at bounding box center [678, 166] width 148 height 33
click at [683, 150] on input "[PERSON_NAME]" at bounding box center [678, 166] width 148 height 33
drag, startPoint x: 697, startPoint y: 134, endPoint x: 465, endPoint y: 142, distance: 231.6
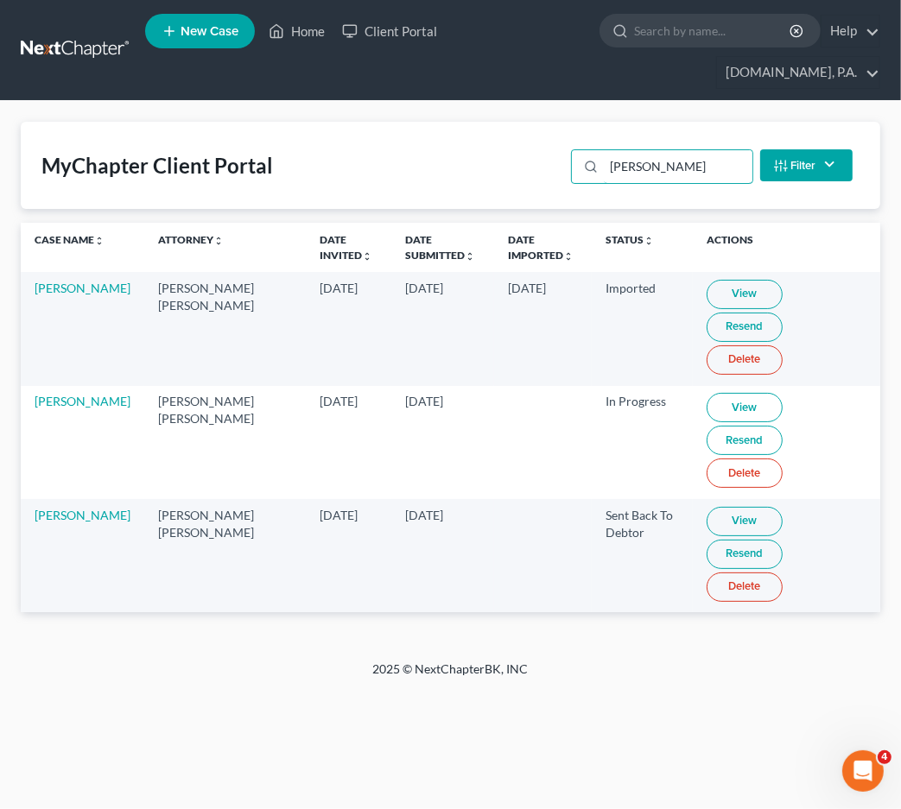
click at [471, 142] on div "MyChapter Client Portal [PERSON_NAME] Filter Status Filter... Invited In Progre…" at bounding box center [450, 165] width 859 height 87
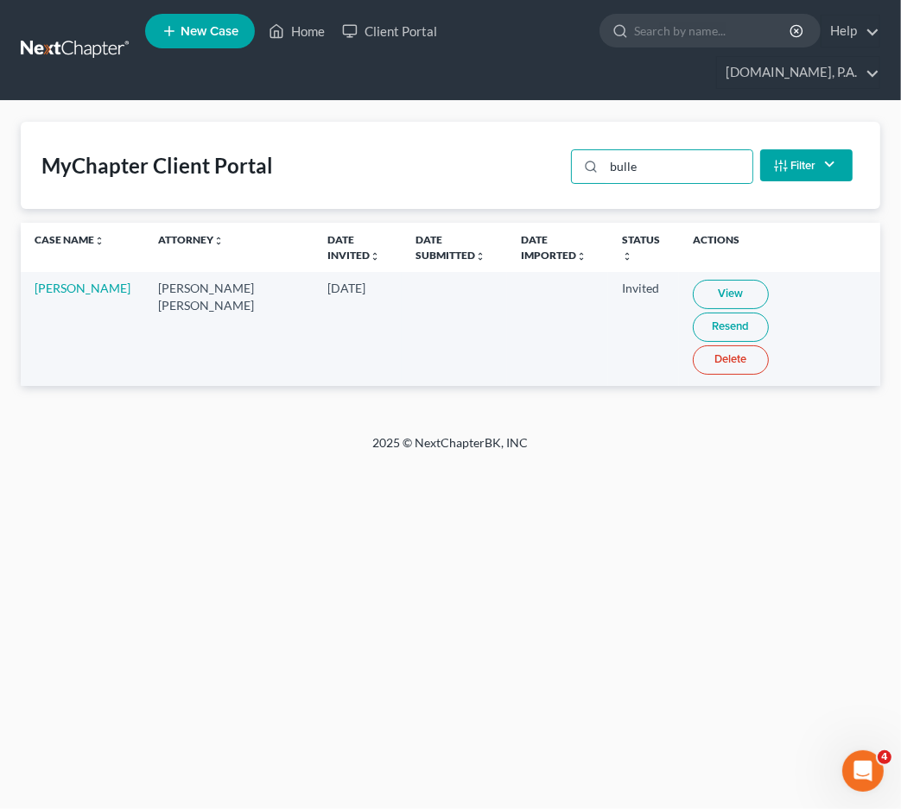
click at [693, 280] on link "View" at bounding box center [731, 294] width 76 height 29
drag, startPoint x: 687, startPoint y: 134, endPoint x: 237, endPoint y: 112, distance: 451.3
click at [256, 122] on div "MyChapter Client Portal bulle Filter Status Filter... Invited In Progress Ready…" at bounding box center [450, 165] width 859 height 87
click at [402, 272] on td at bounding box center [454, 328] width 105 height 113
drag, startPoint x: 53, startPoint y: 274, endPoint x: 32, endPoint y: 248, distance: 33.2
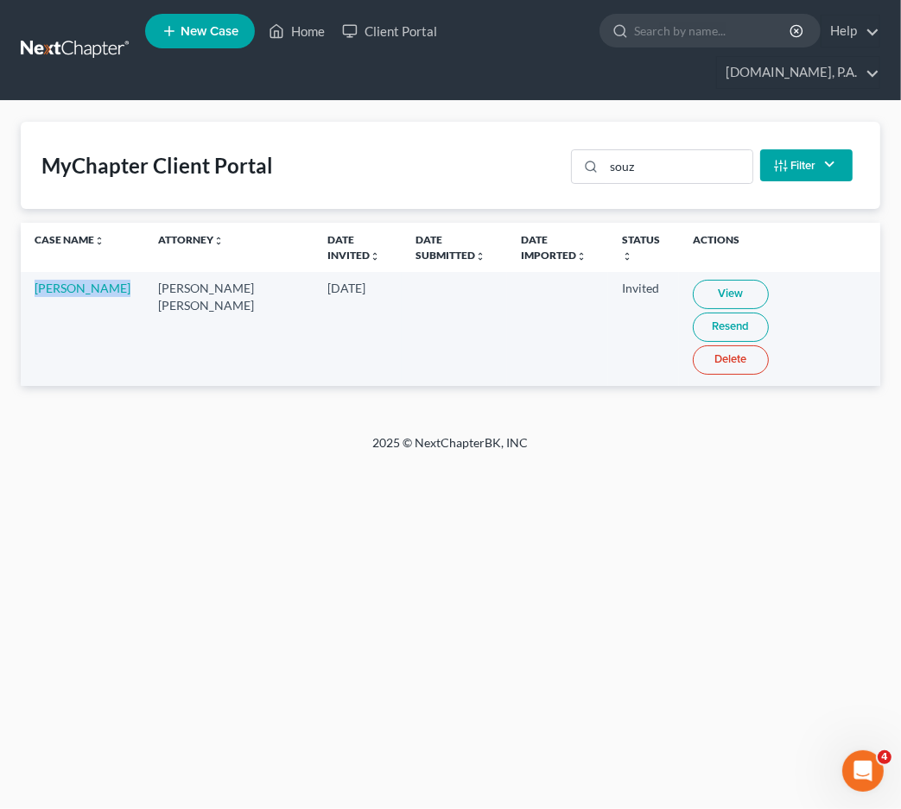
click at [32, 272] on td "[PERSON_NAME]" at bounding box center [82, 328] width 123 height 113
copy link "[PERSON_NAME]"
drag, startPoint x: 675, startPoint y: 130, endPoint x: 421, endPoint y: 114, distance: 255.3
click at [530, 124] on div "MyChapter Client Portal souz Filter Status Filter... Invited In Progress Ready …" at bounding box center [450, 165] width 859 height 87
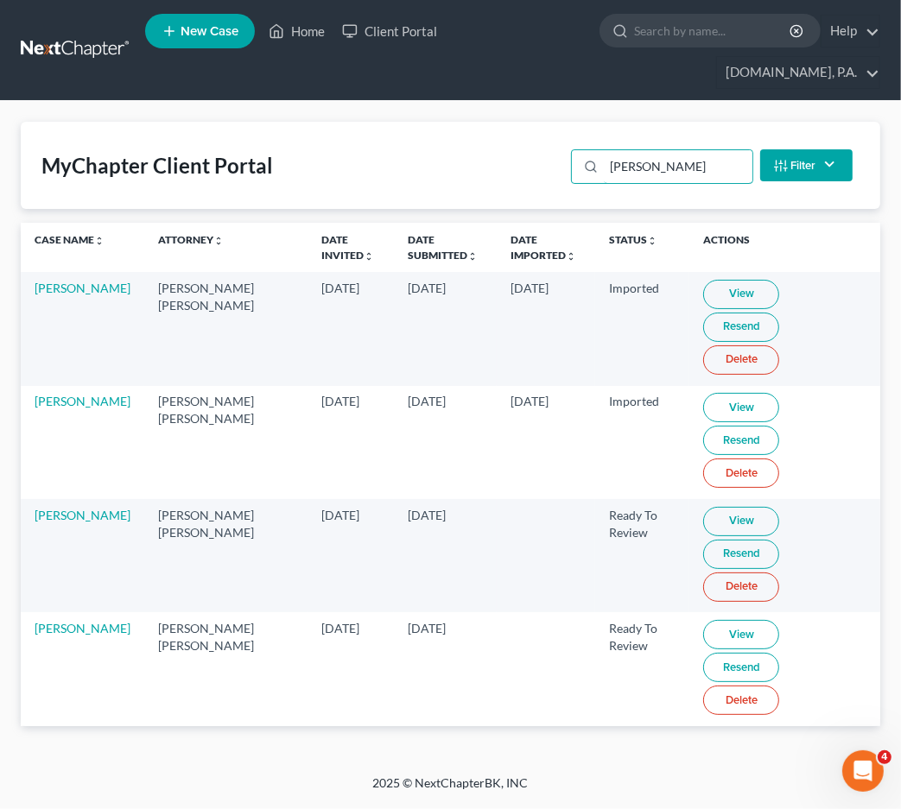
type input "[PERSON_NAME]"
click at [712, 620] on link "View" at bounding box center [741, 634] width 76 height 29
